Goal: Check status: Check status

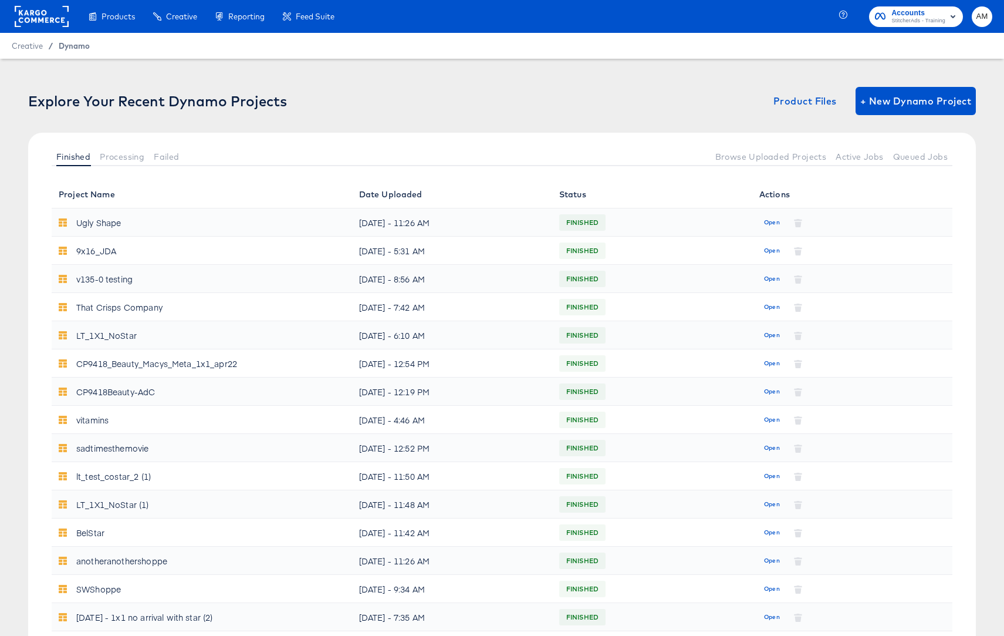
click at [66, 48] on span "Dynamo" at bounding box center [74, 45] width 31 height 9
click at [129, 149] on button "Processing" at bounding box center [122, 156] width 54 height 19
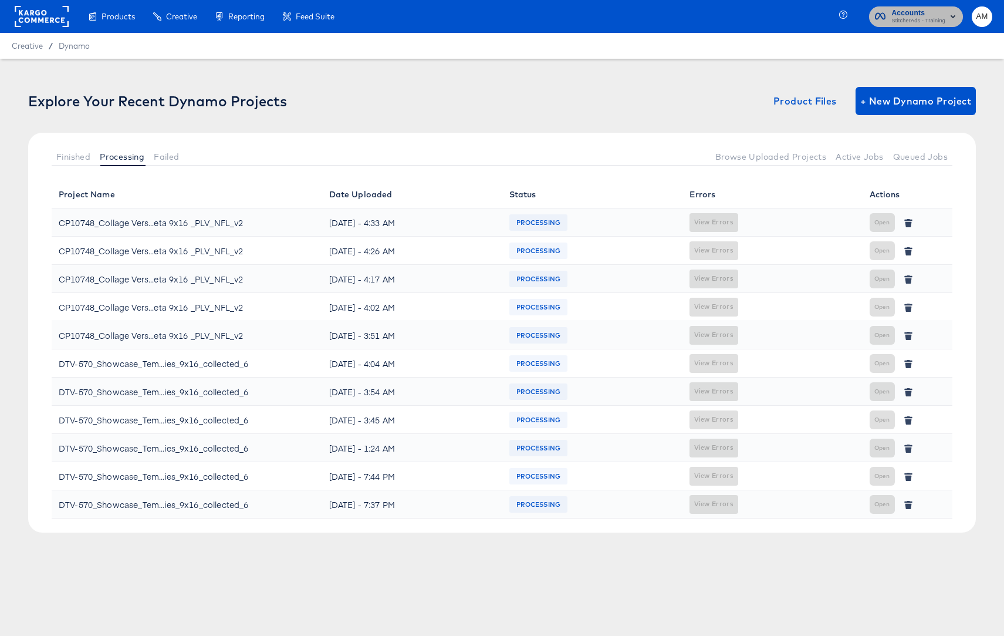
click at [911, 18] on span "StitcherAds - Training" at bounding box center [919, 20] width 54 height 9
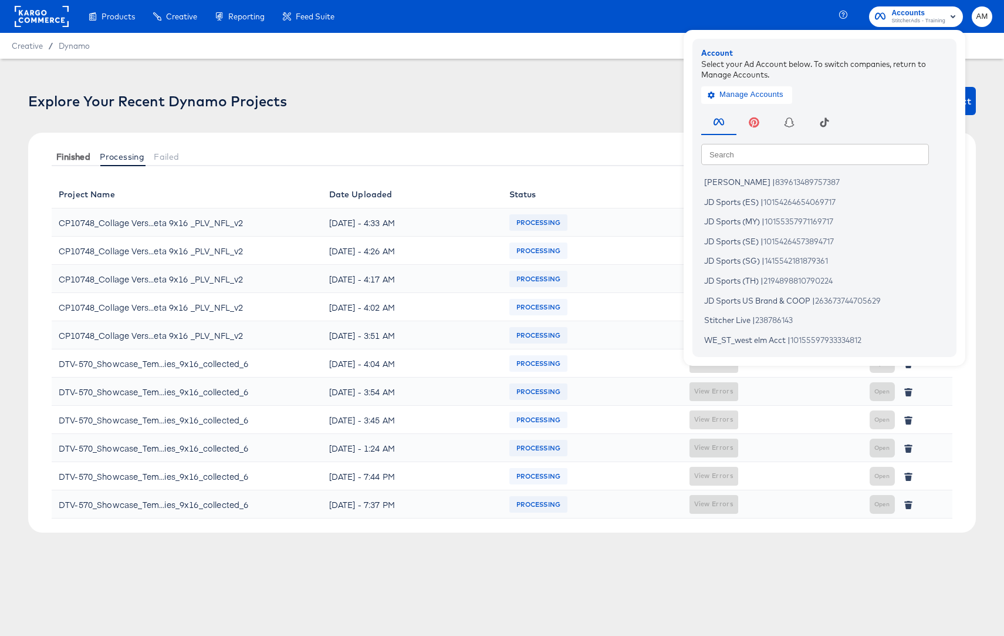
click at [75, 154] on span "Finished" at bounding box center [73, 156] width 34 height 9
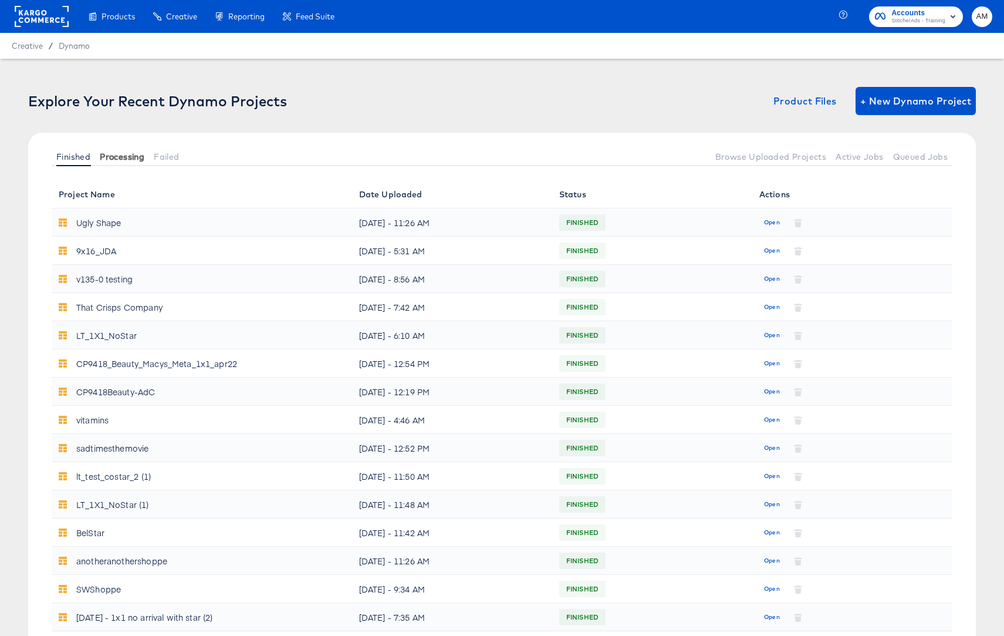
click at [131, 164] on button "Processing" at bounding box center [122, 156] width 54 height 19
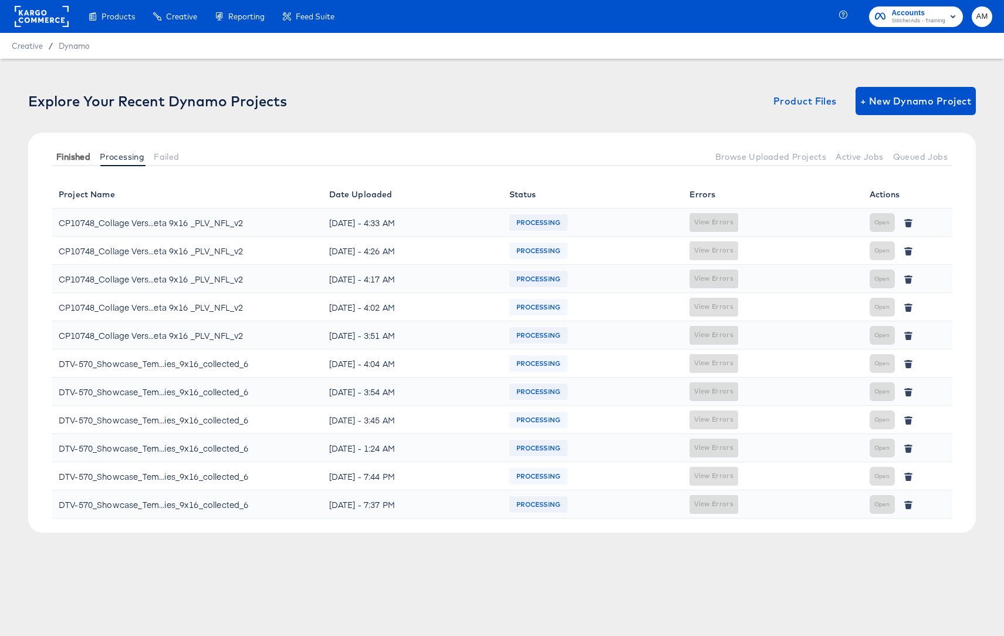
click at [75, 159] on span "Finished" at bounding box center [73, 156] width 34 height 9
